Goal: Find specific page/section: Find specific page/section

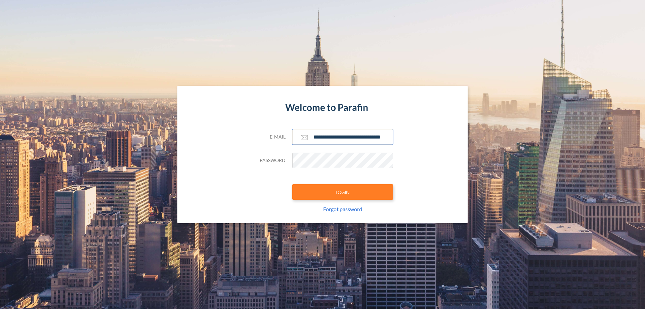
type input "**********"
click at [343, 192] on button "LOGIN" at bounding box center [342, 191] width 101 height 15
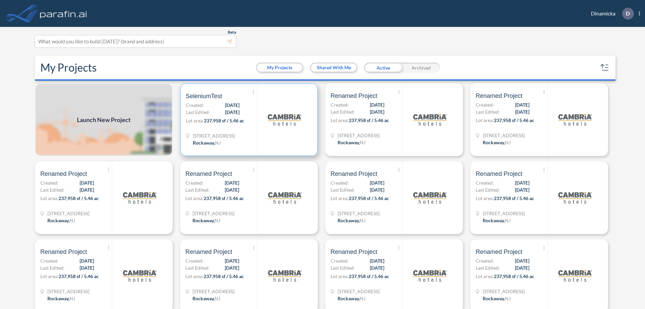
scroll to position [2, 0]
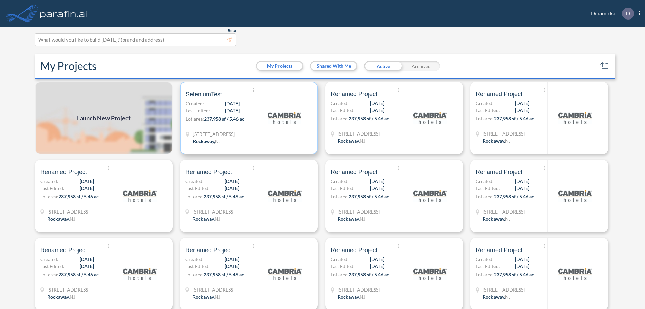
click at [248, 118] on p "Lot area: 237,958 sf / 5.46 ac" at bounding box center [221, 120] width 71 height 10
